Goal: Task Accomplishment & Management: Manage account settings

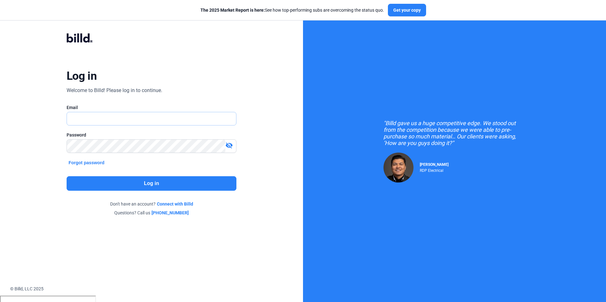
click at [142, 118] on input "text" at bounding box center [148, 118] width 162 height 13
type input "[EMAIL_ADDRESS][DOMAIN_NAME]"
click at [122, 121] on input "[EMAIL_ADDRESS][DOMAIN_NAME]" at bounding box center [151, 118] width 169 height 13
click at [130, 120] on input "[EMAIL_ADDRESS][DOMAIN_NAME]" at bounding box center [151, 118] width 169 height 13
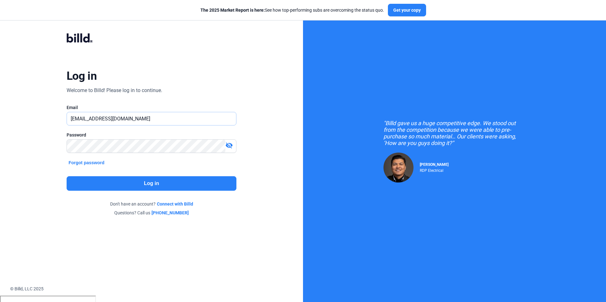
click at [130, 120] on input "[EMAIL_ADDRESS][DOMAIN_NAME]" at bounding box center [151, 118] width 169 height 13
type input "[PERSON_NAME][EMAIL_ADDRESS][DOMAIN_NAME]"
click at [87, 139] on div "visibility_off" at bounding box center [152, 146] width 170 height 14
